Goal: Information Seeking & Learning: Learn about a topic

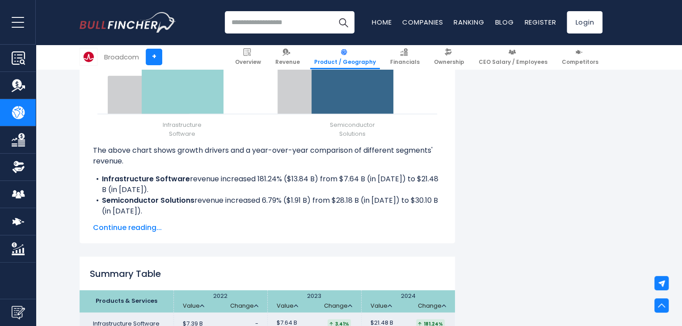
click at [132, 231] on span "Continue reading..." at bounding box center [267, 228] width 349 height 11
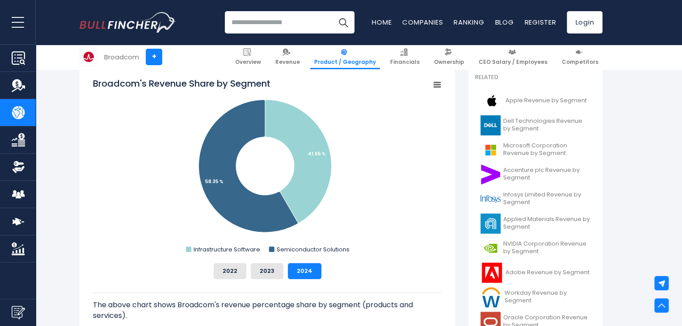
scroll to position [241, 0]
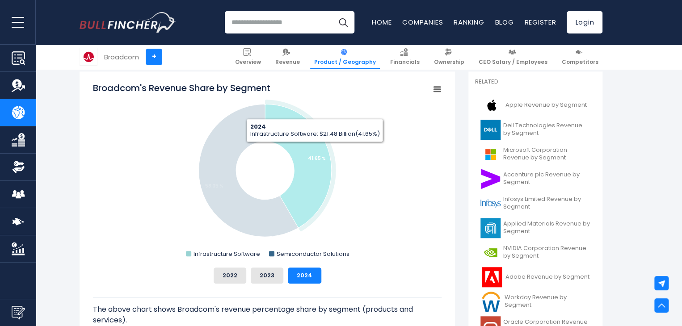
click at [315, 148] on icon "Broadcom's Revenue Share by Segment" at bounding box center [298, 165] width 67 height 123
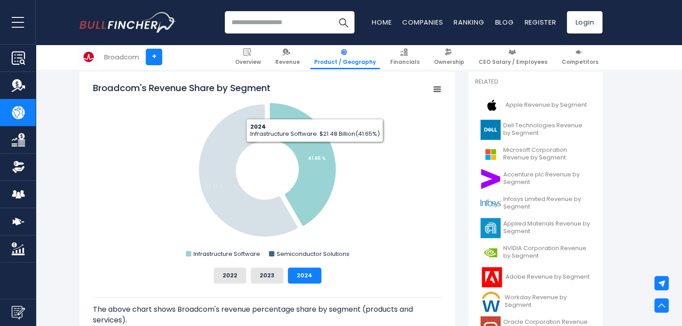
click at [315, 148] on icon "Broadcom's Revenue Share by Segment" at bounding box center [303, 164] width 67 height 123
click at [315, 148] on icon "Broadcom's Revenue Share by Segment" at bounding box center [298, 165] width 67 height 123
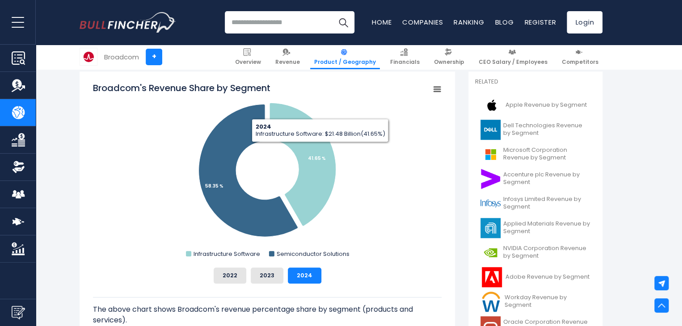
click at [405, 168] on rect "Broadcom's Revenue Share by Segment" at bounding box center [267, 171] width 349 height 179
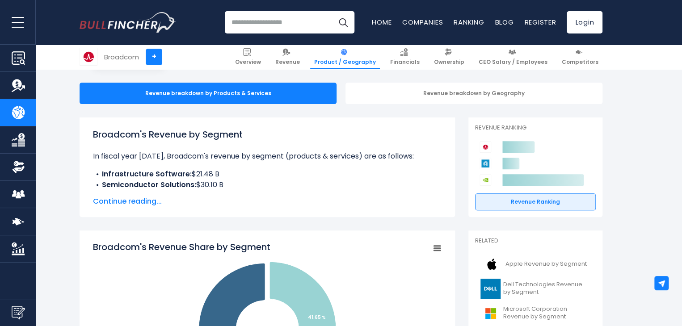
scroll to position [82, 0]
click at [130, 201] on span "Continue reading..." at bounding box center [267, 201] width 349 height 11
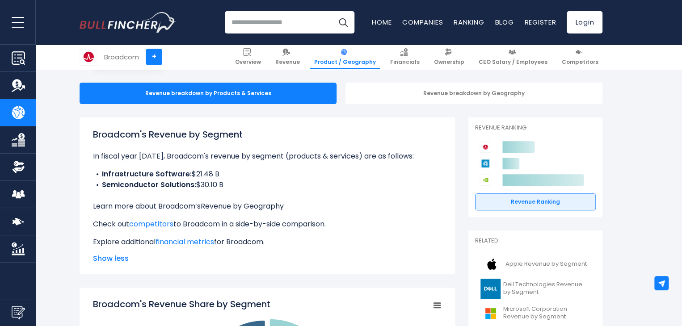
click at [253, 203] on link "Revenue by Geography" at bounding box center [242, 206] width 83 height 10
click at [254, 205] on link "Revenue by Geography" at bounding box center [242, 206] width 83 height 10
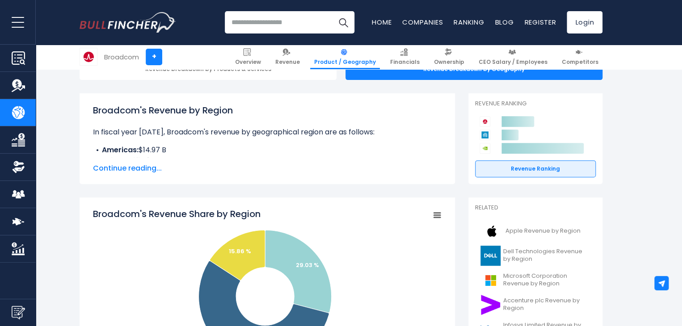
scroll to position [107, 0]
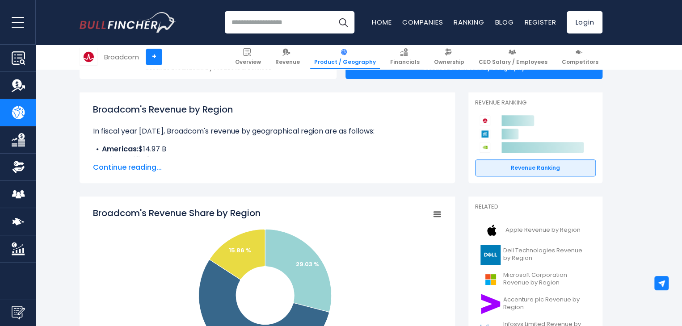
click at [131, 169] on span "Continue reading..." at bounding box center [267, 167] width 349 height 11
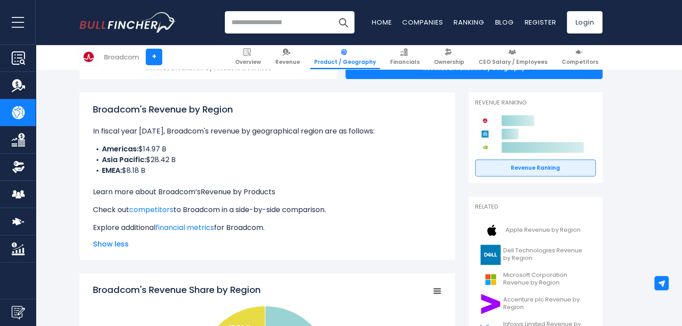
click at [254, 190] on link "Revenue by Products" at bounding box center [238, 192] width 75 height 10
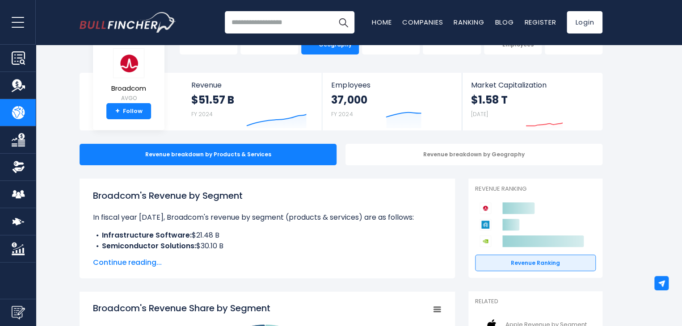
scroll to position [31, 0]
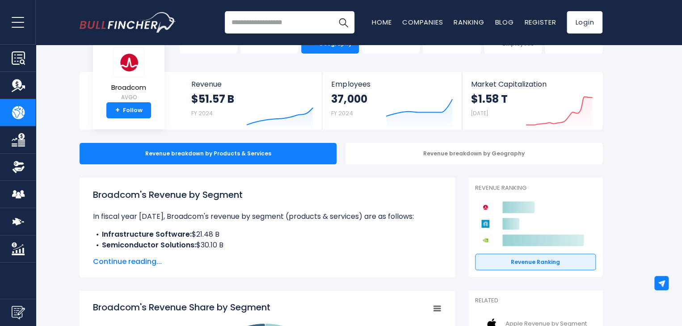
click at [137, 262] on span "Continue reading..." at bounding box center [267, 262] width 349 height 11
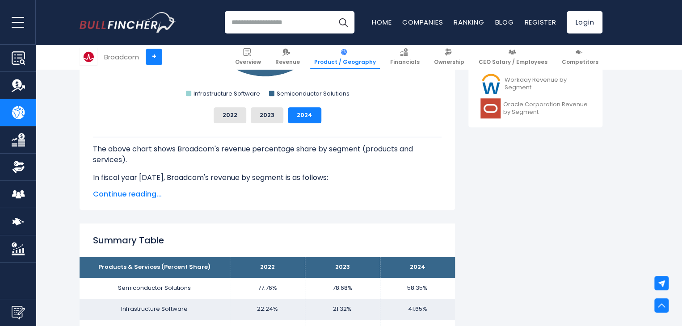
scroll to position [469, 0]
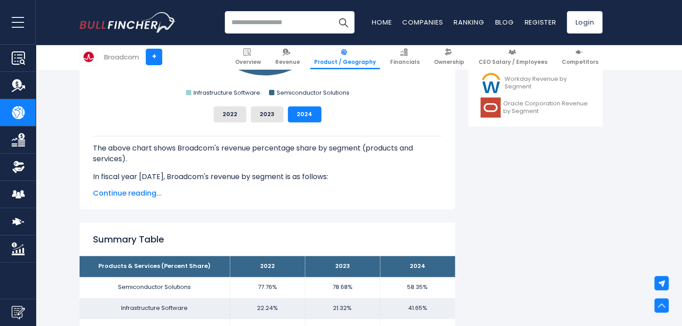
click at [138, 193] on span "Continue reading..." at bounding box center [267, 193] width 349 height 11
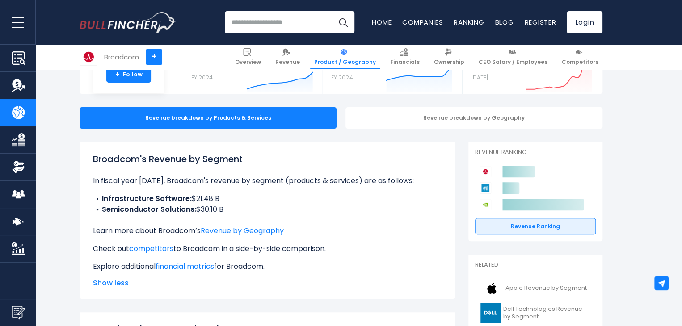
scroll to position [68, 0]
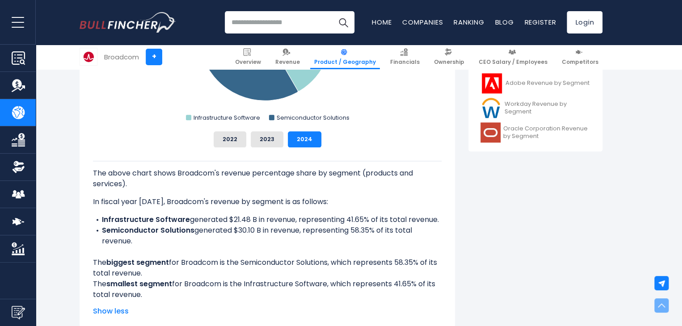
scroll to position [445, 0]
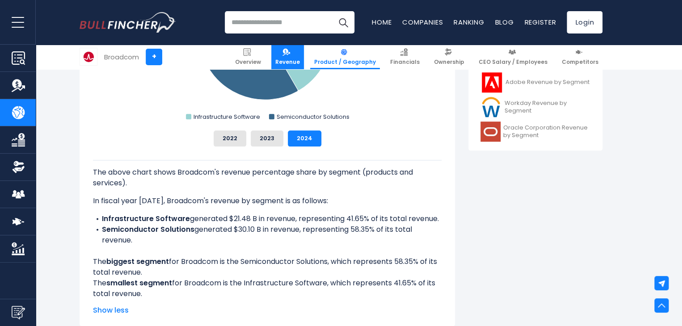
click at [290, 55] on img at bounding box center [287, 52] width 8 height 8
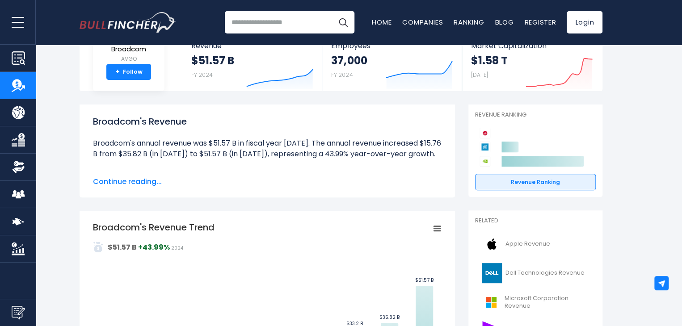
scroll to position [59, 0]
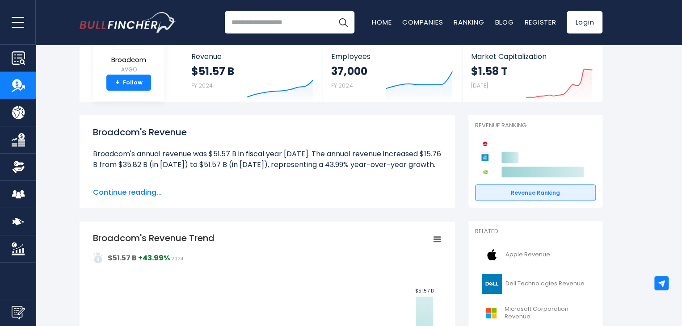
click at [151, 193] on span "Continue reading..." at bounding box center [267, 192] width 349 height 11
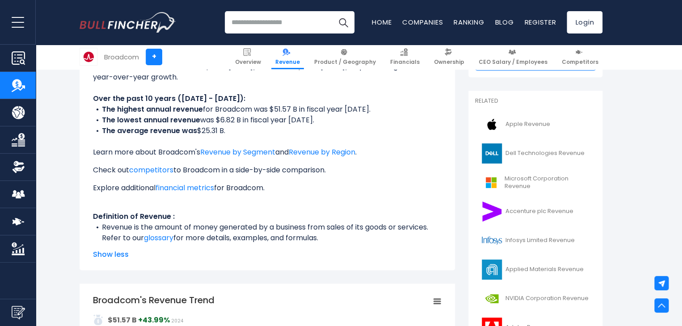
scroll to position [191, 0]
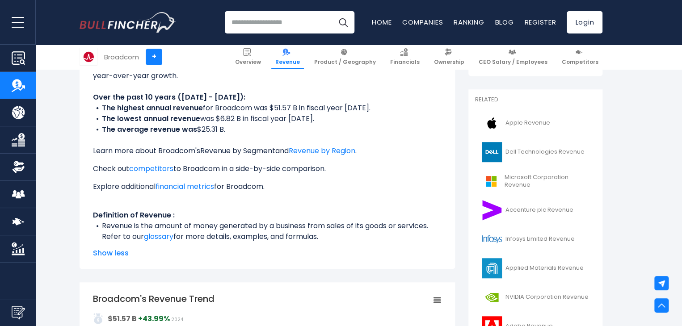
click at [259, 152] on link "Revenue by Segment" at bounding box center [237, 151] width 75 height 10
click at [260, 56] on link "Overview" at bounding box center [248, 57] width 34 height 25
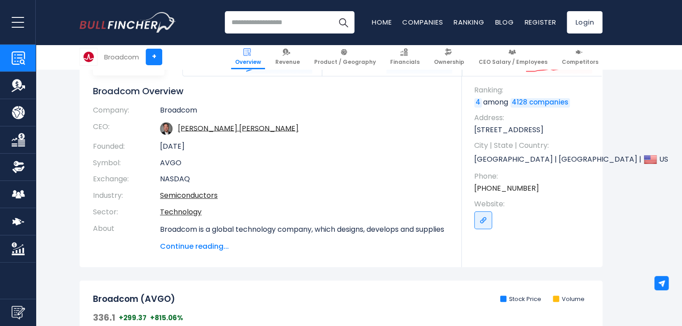
scroll to position [85, 0]
click at [211, 246] on span "Continue reading..." at bounding box center [304, 246] width 288 height 11
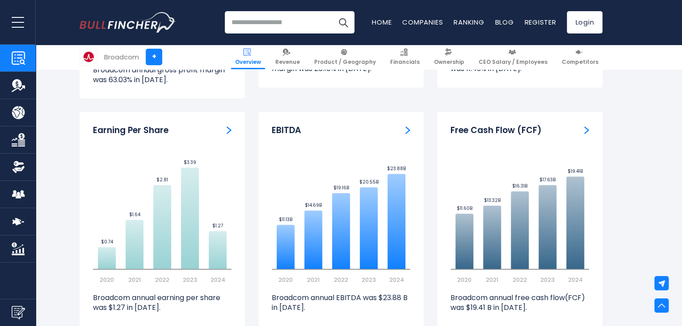
scroll to position [2406, 0]
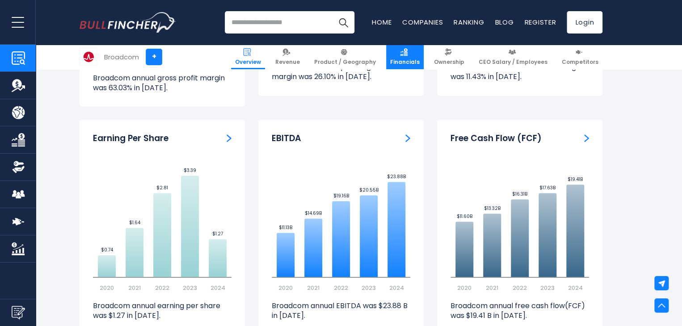
click at [408, 51] on img at bounding box center [404, 52] width 8 height 8
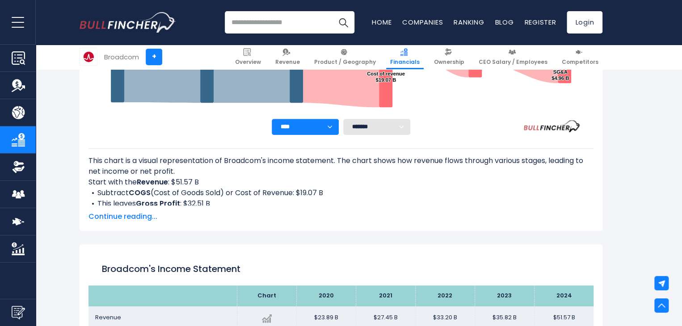
scroll to position [325, 0]
click at [146, 215] on span "Continue reading..." at bounding box center [341, 216] width 505 height 11
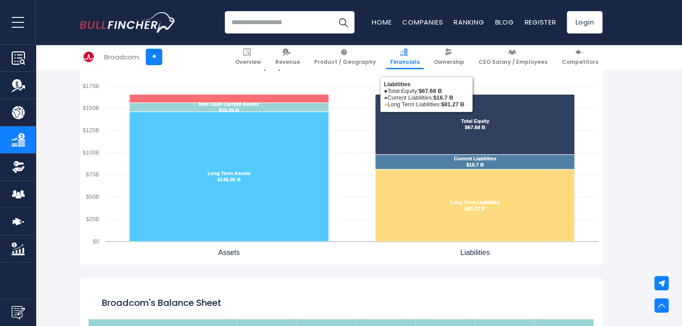
scroll to position [993, 0]
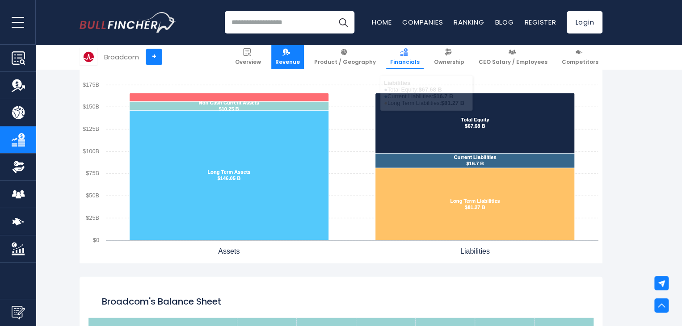
click at [290, 53] on img at bounding box center [287, 52] width 8 height 8
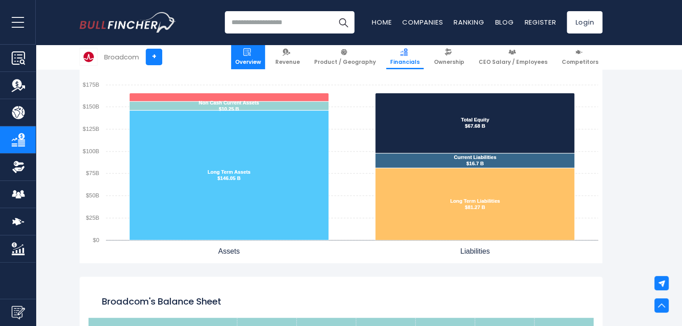
click at [256, 59] on span "Overview" at bounding box center [248, 62] width 26 height 7
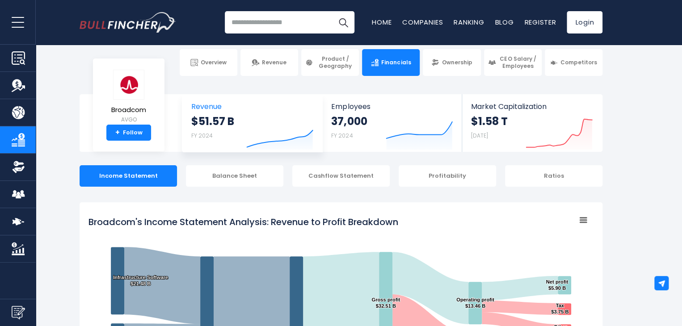
scroll to position [0, 0]
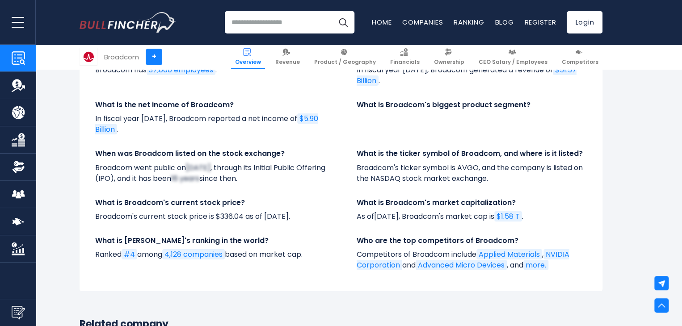
scroll to position [3142, 0]
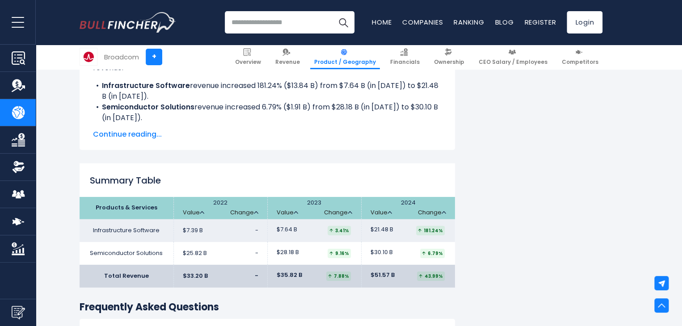
scroll to position [1252, 0]
